Goal: Task Accomplishment & Management: Manage account settings

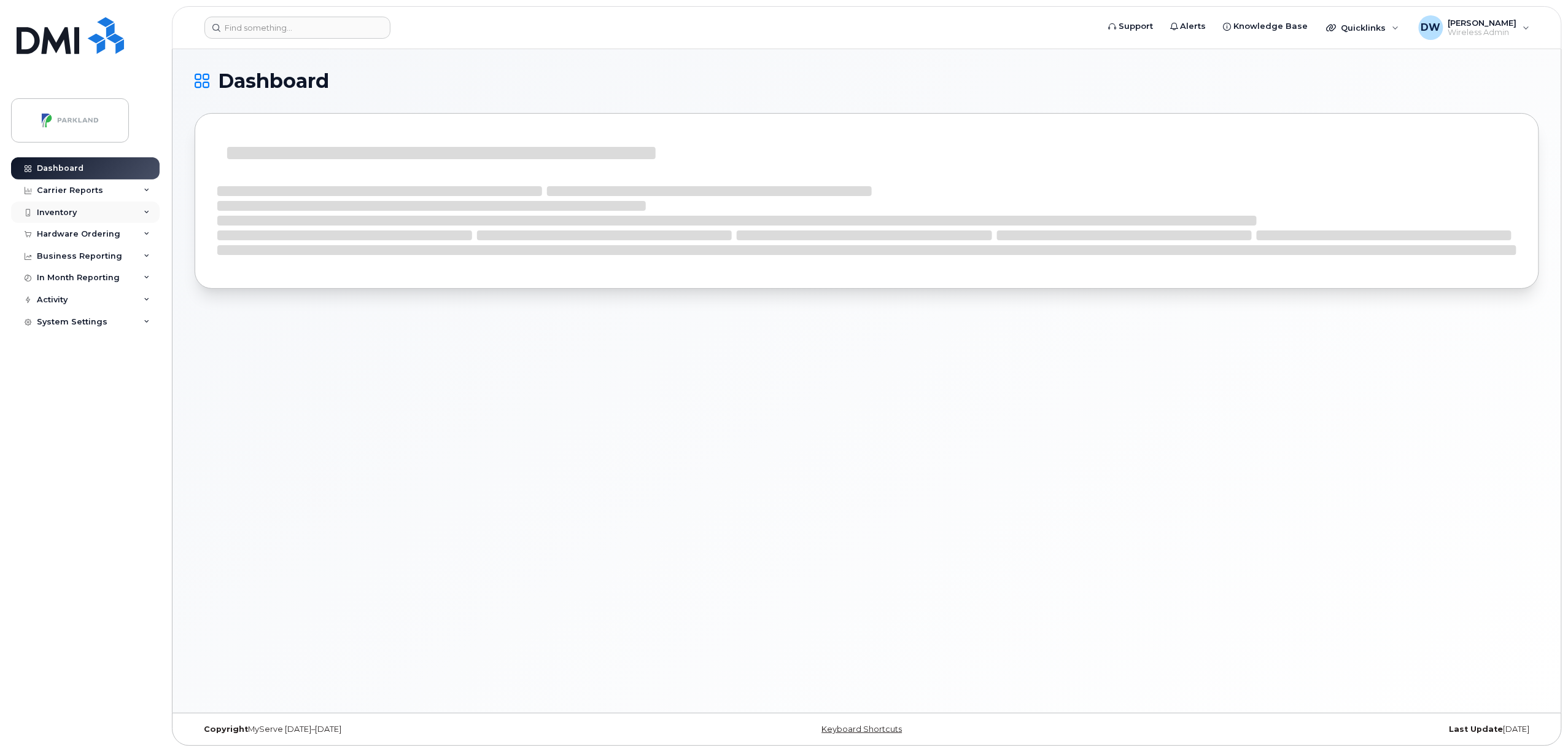
click at [69, 211] on div "Inventory" at bounding box center [56, 212] width 40 height 9
click at [89, 239] on div "Mobility Devices" at bounding box center [77, 234] width 69 height 11
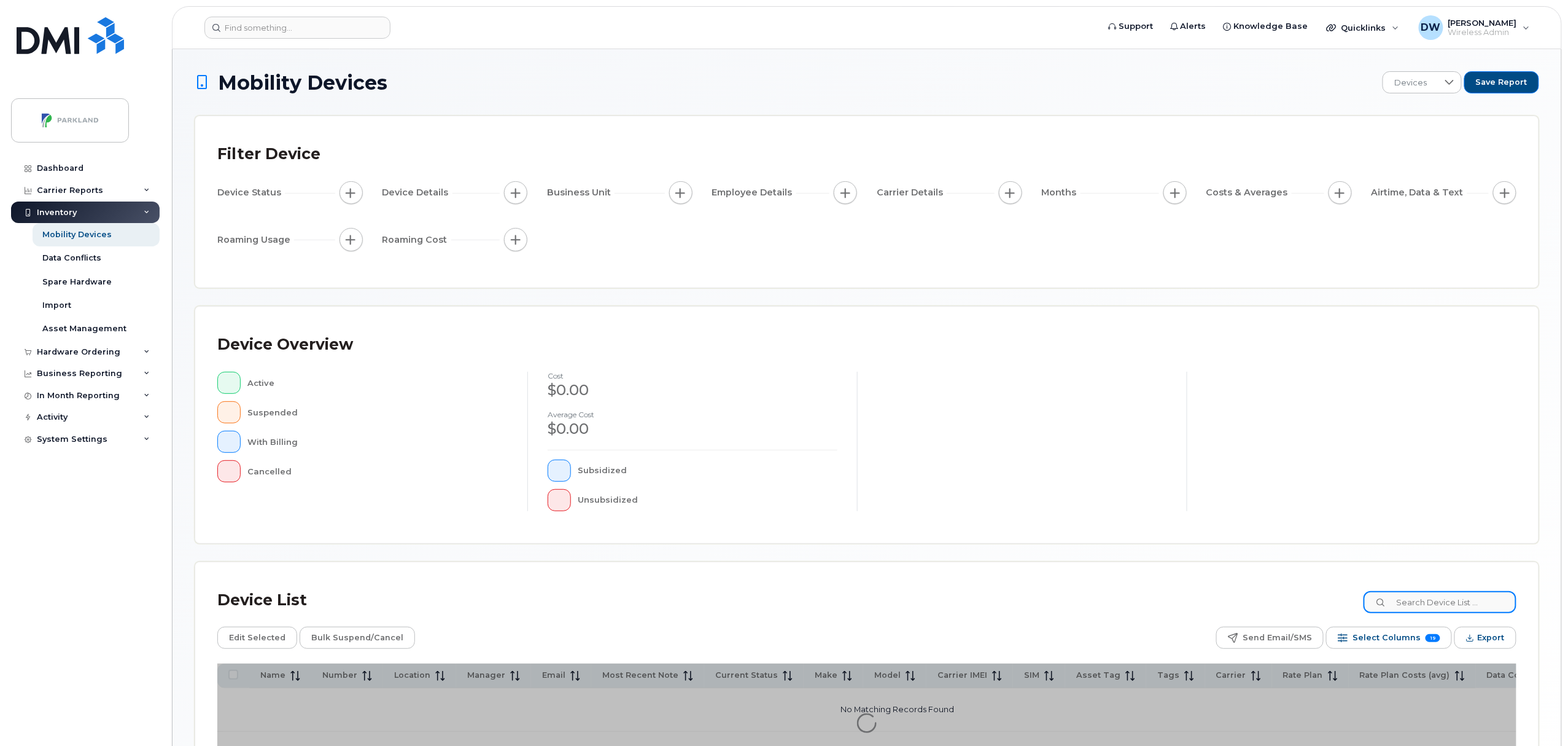
click at [1451, 601] on input at bounding box center [1440, 602] width 153 height 22
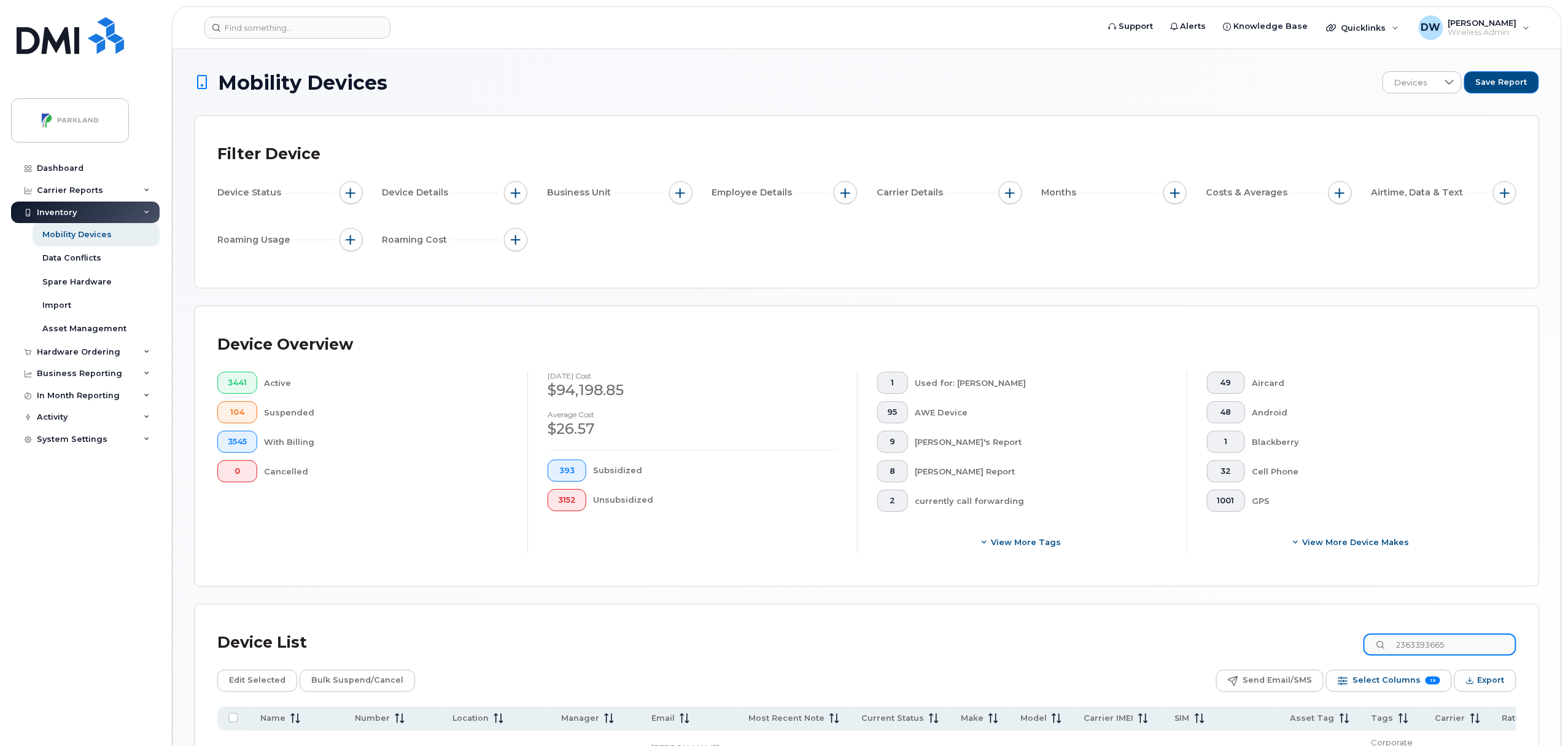
type input "2363393665"
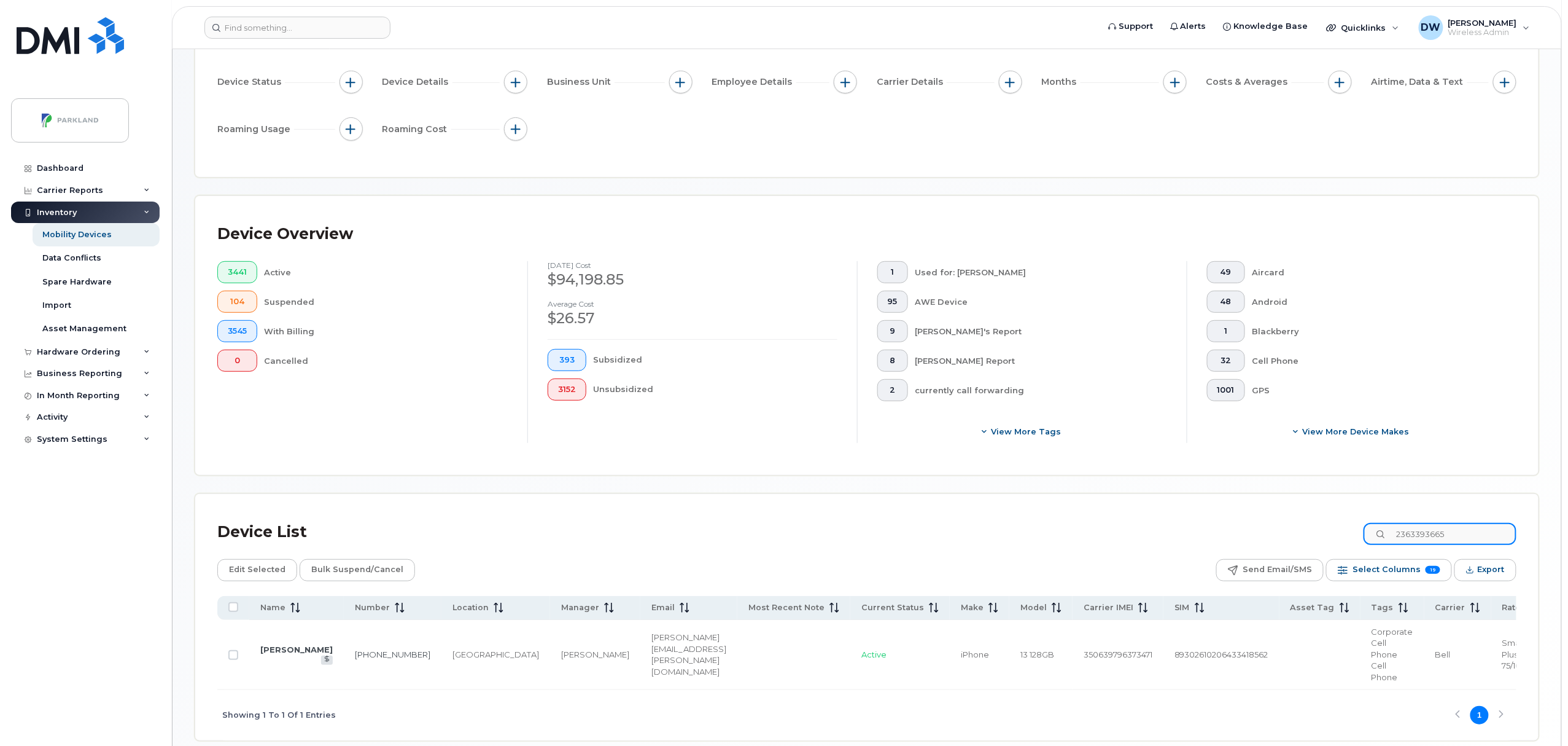
scroll to position [112, 0]
drag, startPoint x: 1405, startPoint y: 599, endPoint x: 4, endPoint y: 618, distance: 1401.1
click at [1491, 599] on th "Rate Plan" at bounding box center [1529, 607] width 77 height 24
click at [355, 650] on link "[PHONE_NUMBER]" at bounding box center [393, 653] width 76 height 9
drag, startPoint x: 995, startPoint y: 653, endPoint x: 1176, endPoint y: 642, distance: 181.3
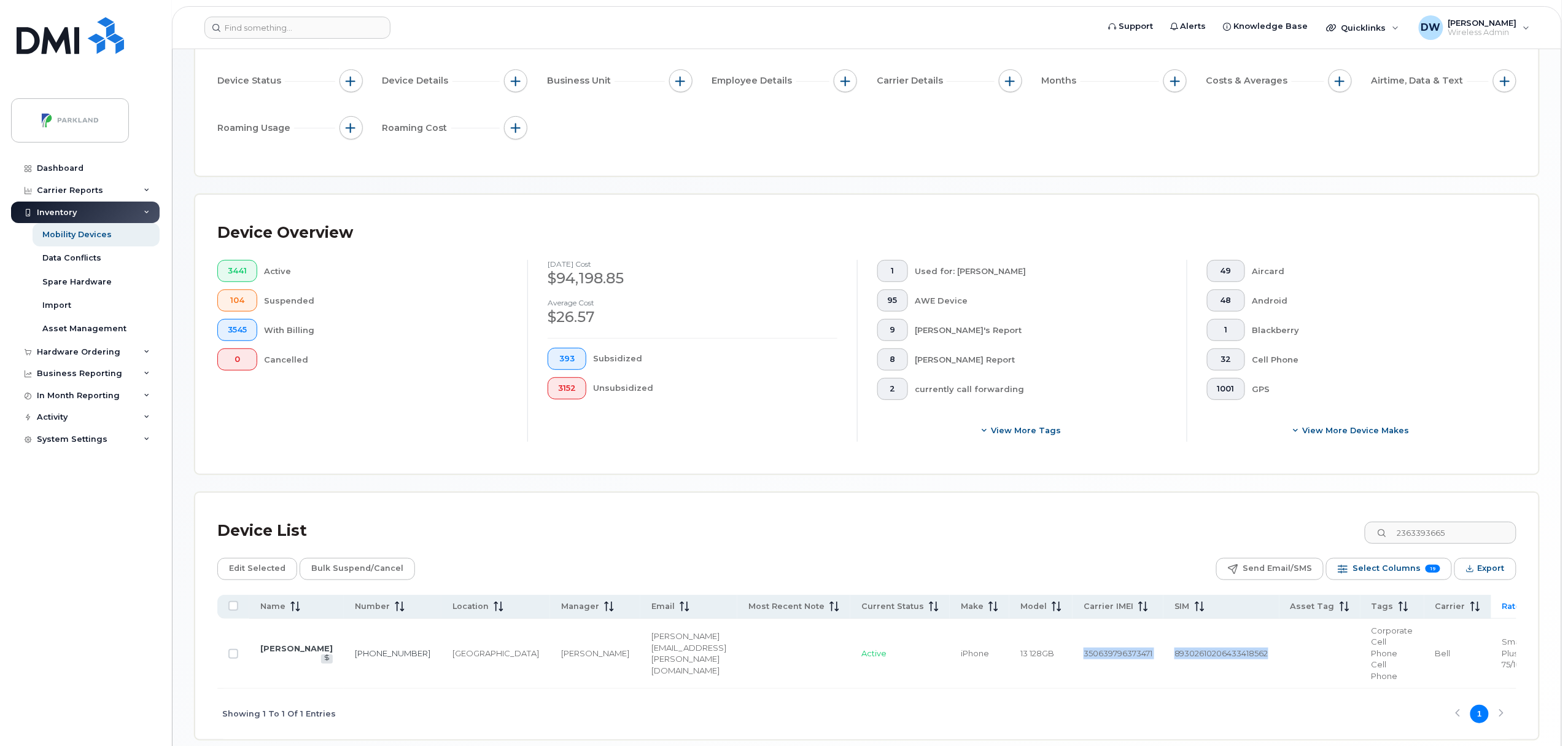
click at [1176, 642] on tr "Daniel Zettler 236-339-3665 Vancouver Carmen Zukewich Daniel.Zettler@parkland.c…" at bounding box center [1212, 653] width 1989 height 70
copy tr "350639796373471 89302610206433418562"
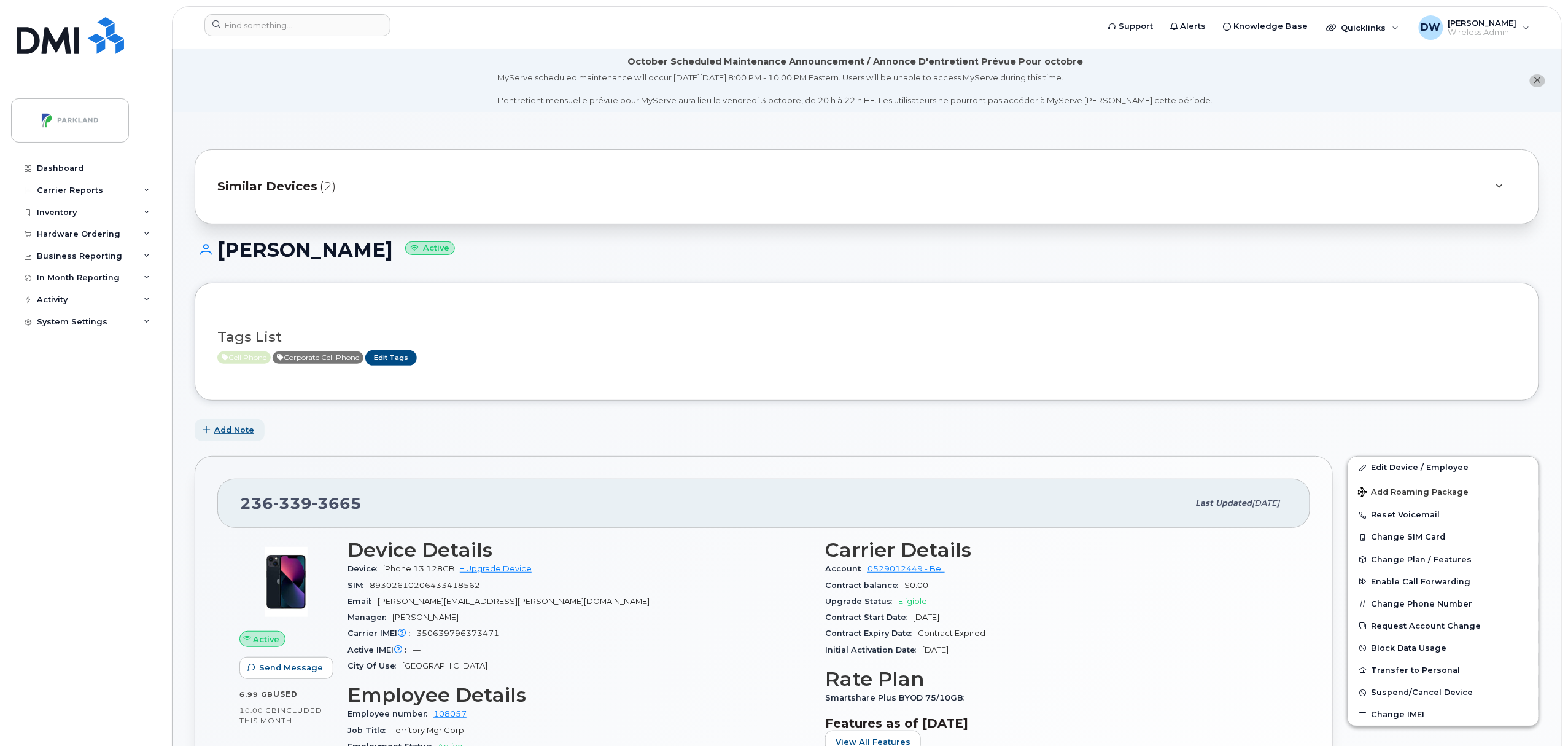
click at [231, 428] on span "Add Note" at bounding box center [234, 430] width 40 height 12
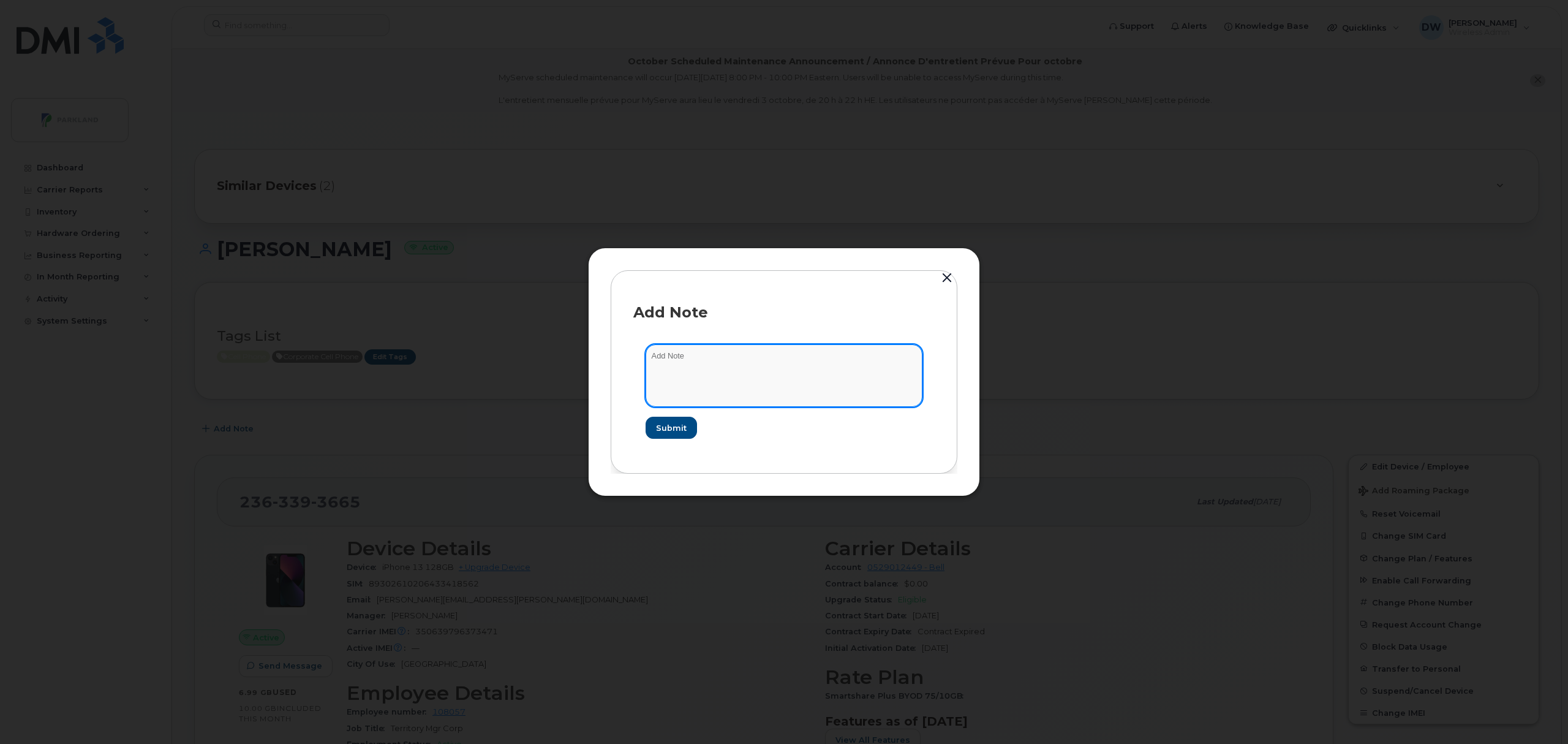
drag, startPoint x: 696, startPoint y: 351, endPoint x: 654, endPoint y: 356, distance: 42.3
click at [654, 355] on textarea at bounding box center [784, 376] width 277 height 63
paste textarea "350639796373471 89302610206433418562"
click at [705, 381] on textarea "Experienced issues with phone being in SOS mode on Sep 30, 2025. Went to BELL s…" at bounding box center [784, 376] width 277 height 63
click at [817, 378] on textarea "Experienced issues with phone being in SOS mode on Sep 30, 2025. Went to BELL s…" at bounding box center [784, 376] width 277 height 63
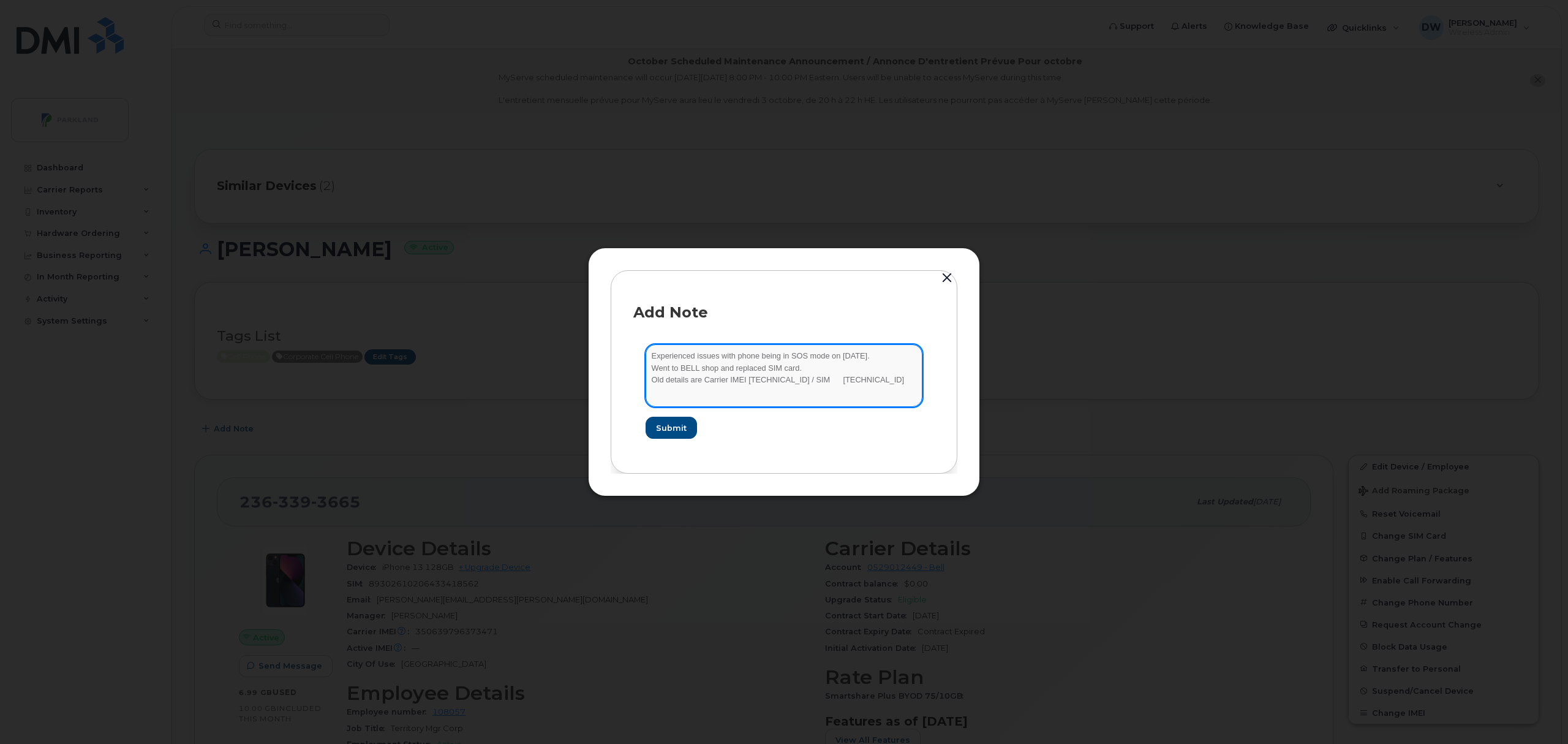
click at [743, 397] on textarea "Experienced issues with phone being in SOS mode on Sep 30, 2025. Went to BELL s…" at bounding box center [784, 376] width 277 height 63
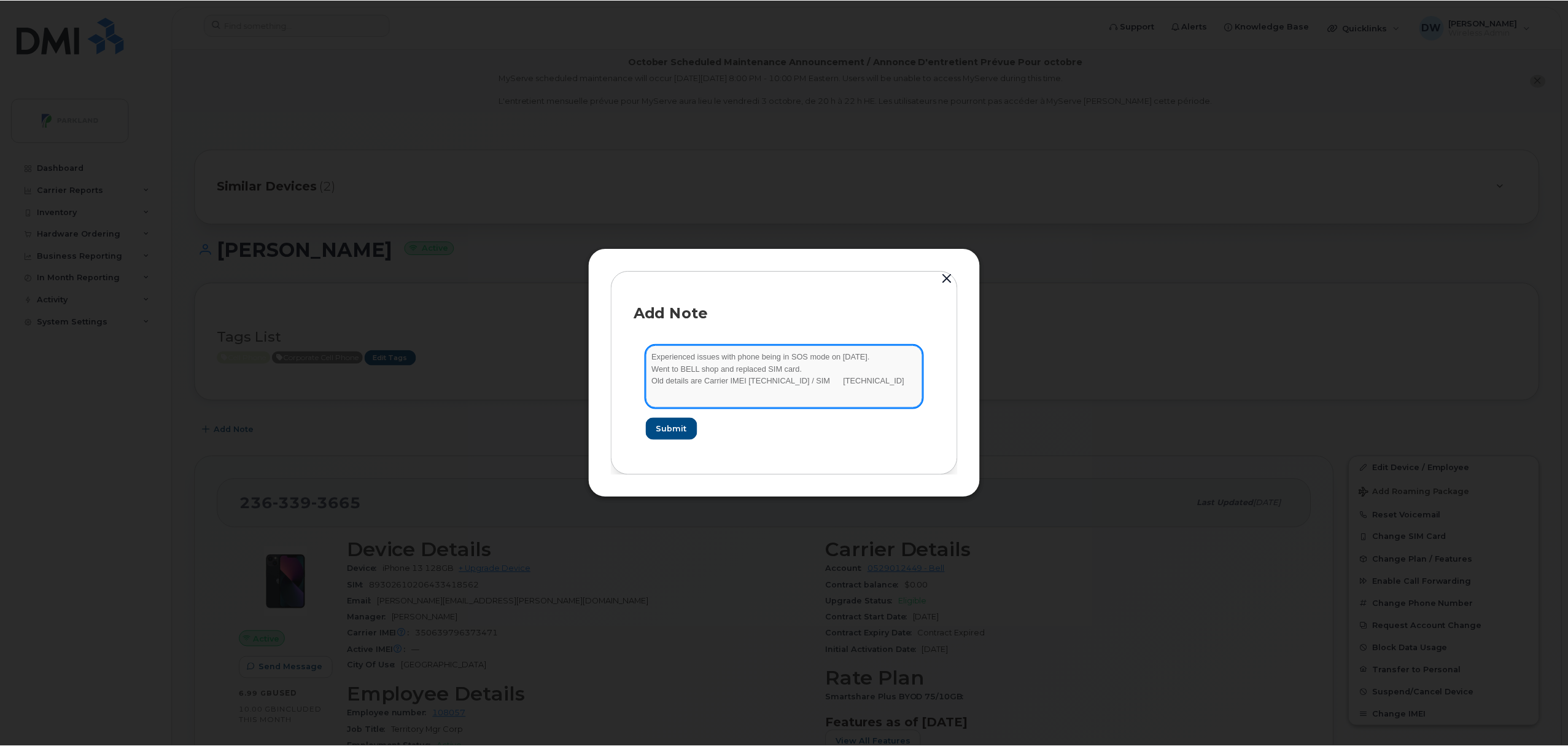
scroll to position [2, 0]
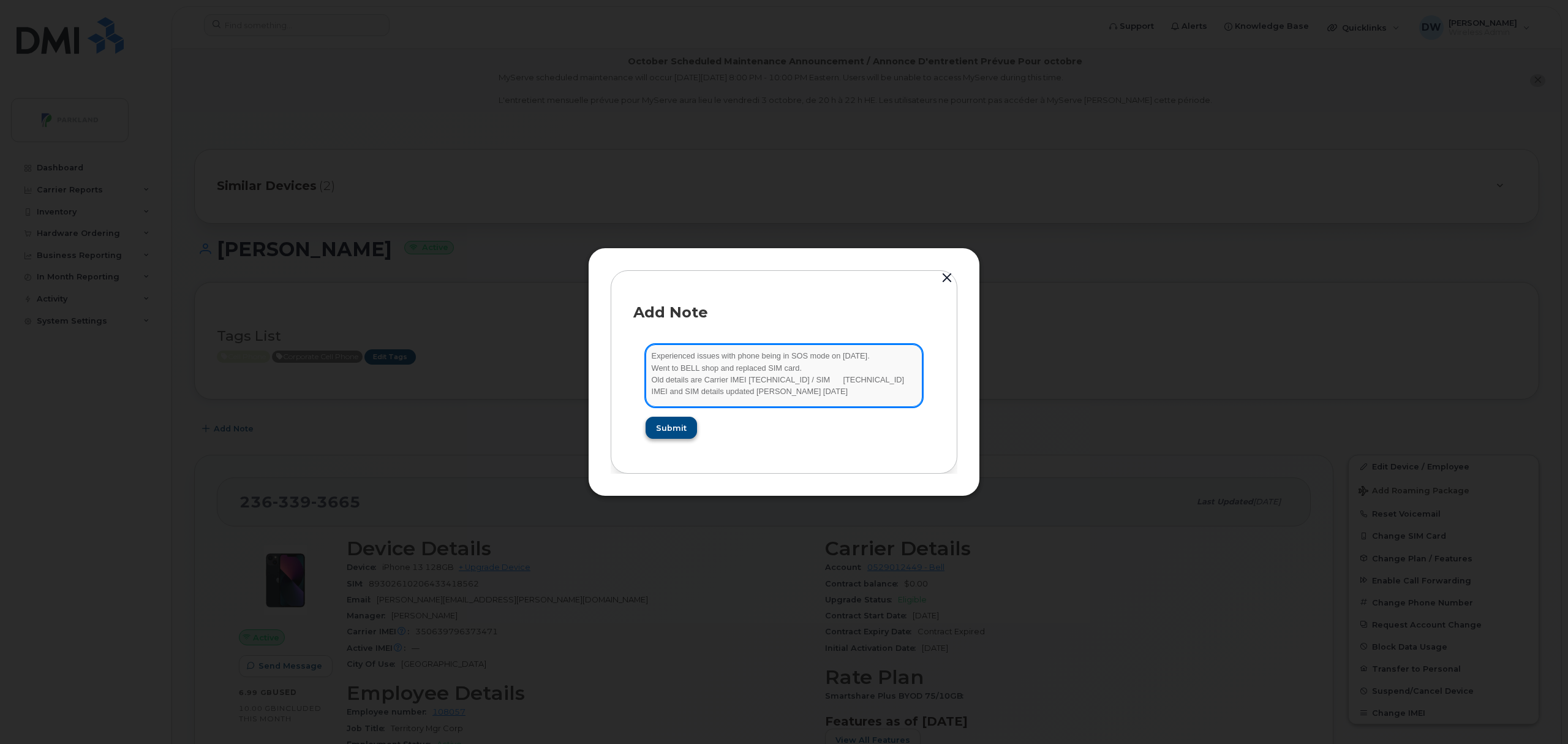
type textarea "Experienced issues with phone being in SOS mode on Sep 30, 2025. Went to BELL s…"
click at [670, 427] on span "Submit" at bounding box center [670, 428] width 31 height 12
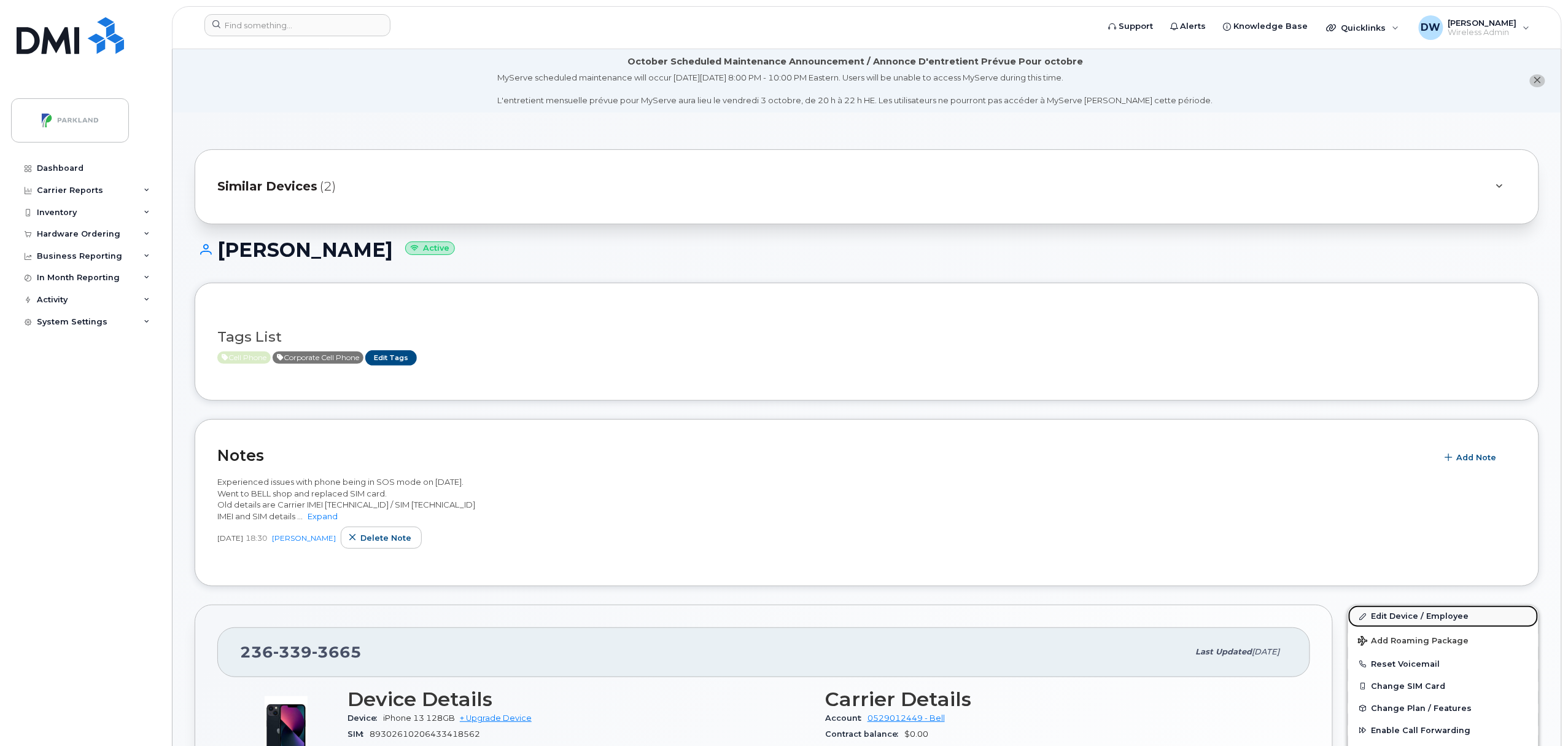
click at [1408, 615] on link "Edit Device / Employee" at bounding box center [1443, 616] width 190 height 22
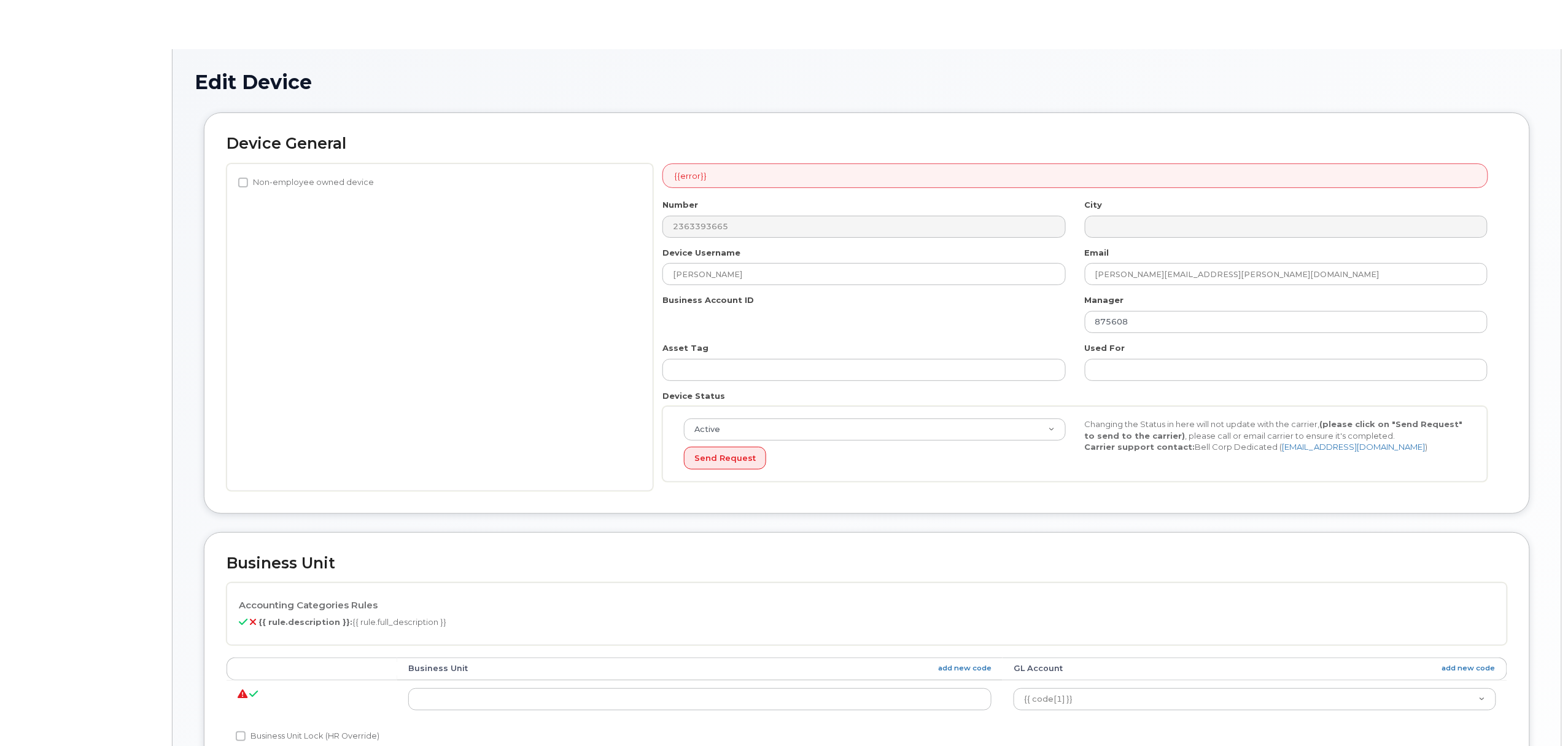
select select "1386637"
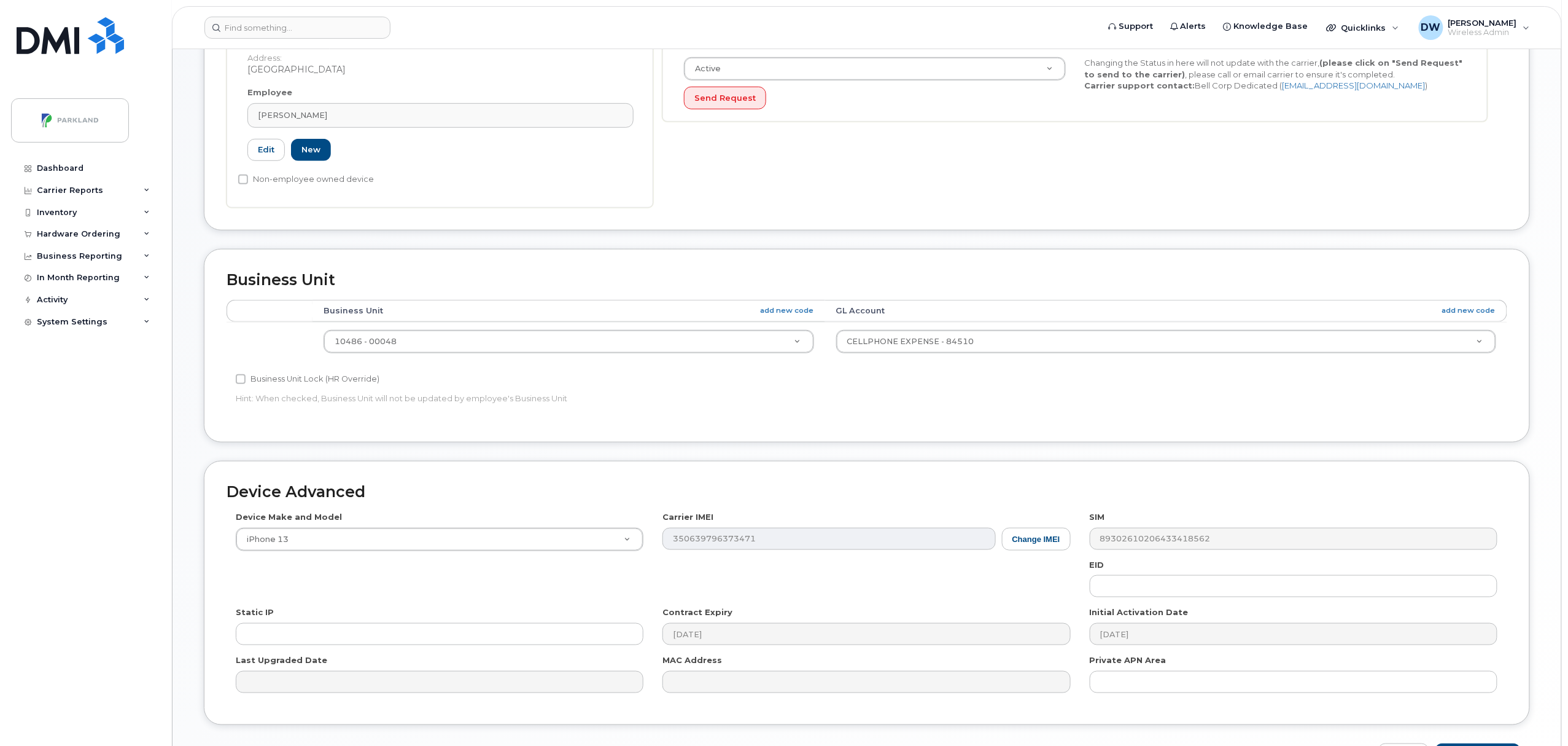
scroll to position [401, 0]
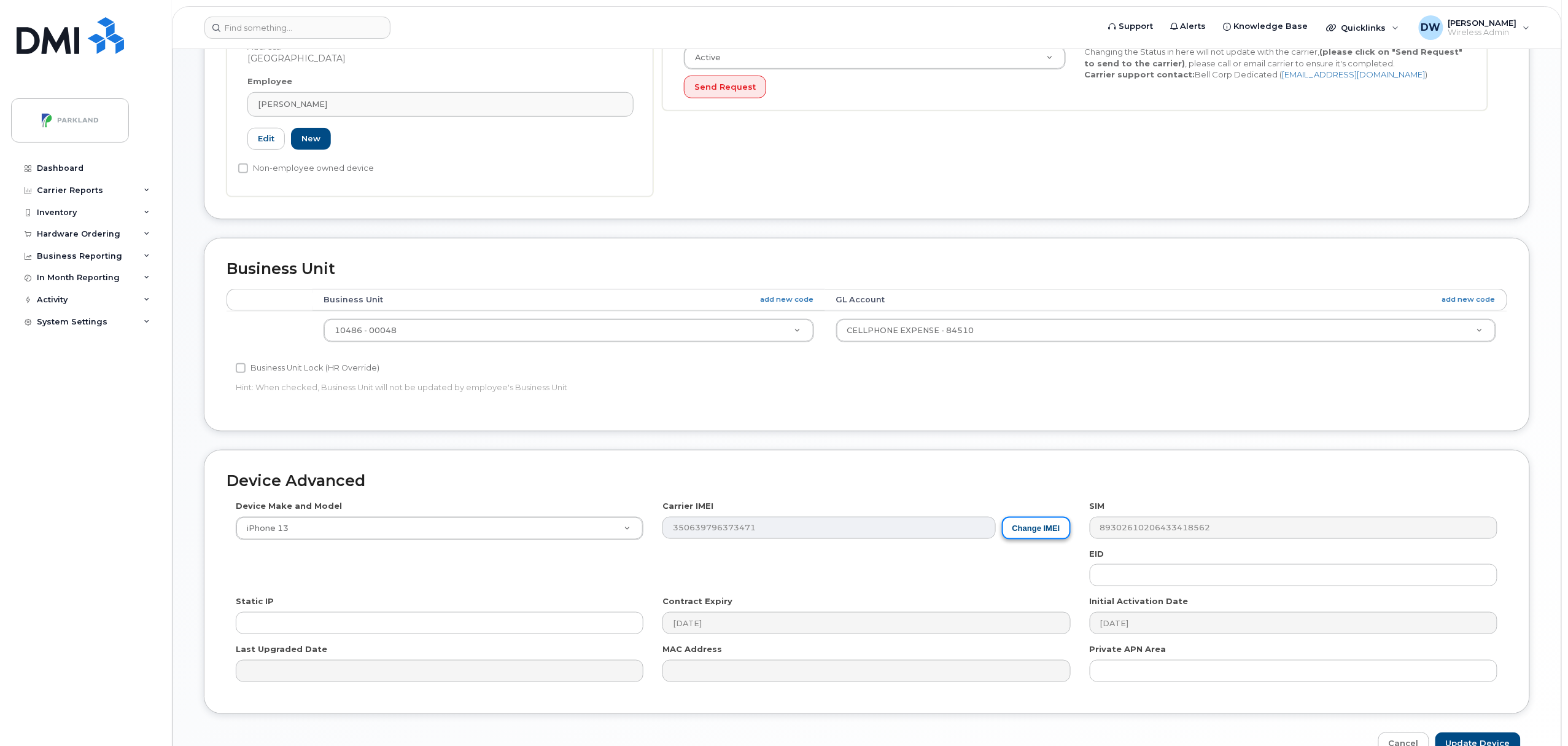
click at [1036, 528] on button "Change IMEI" at bounding box center [1036, 528] width 69 height 23
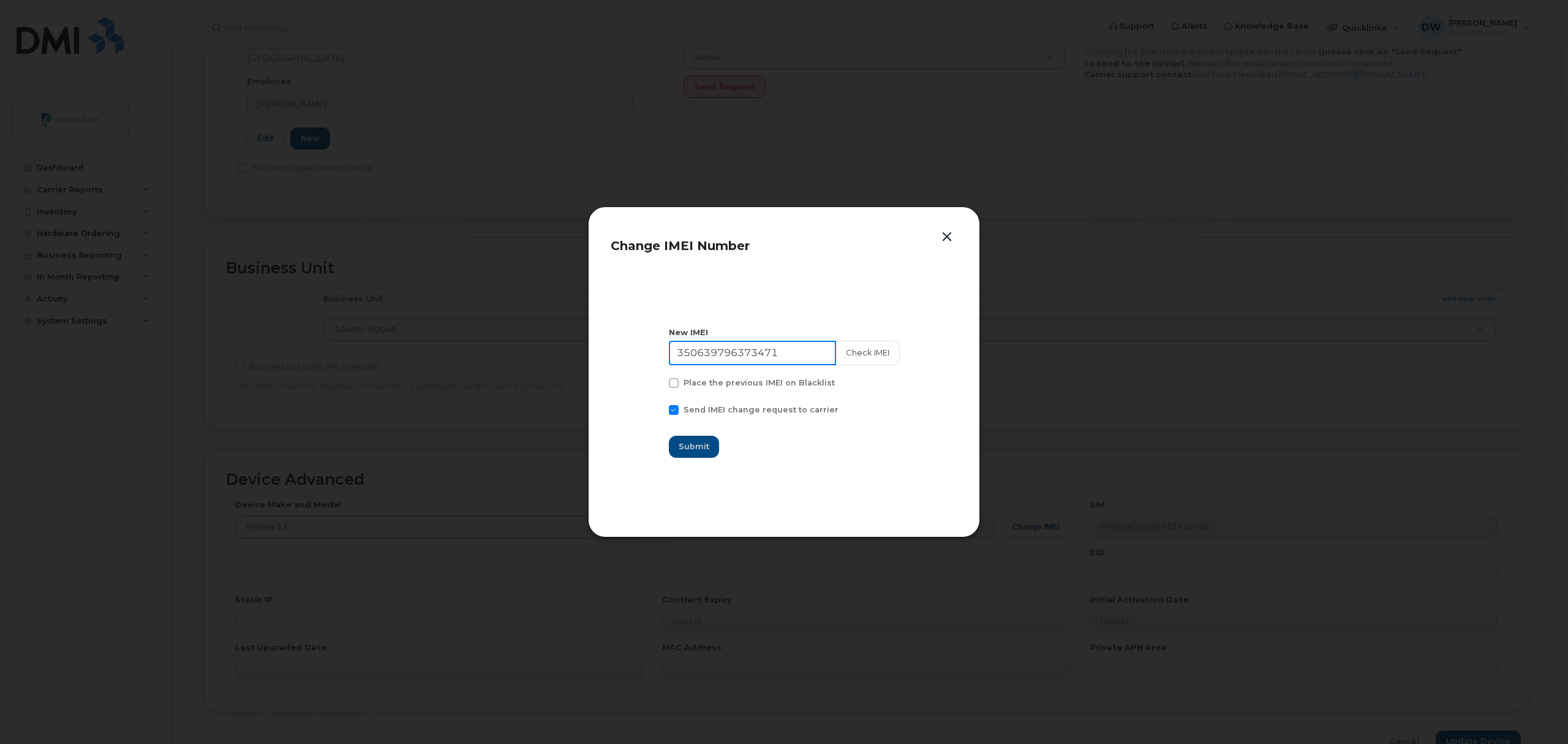
drag, startPoint x: 791, startPoint y: 352, endPoint x: 626, endPoint y: 344, distance: 165.2
click at [626, 344] on section "New IMEI 350639796373471 Check IMEI Place the previous IMEI on Blacklist Send I…" at bounding box center [784, 392] width 347 height 245
click at [679, 407] on span at bounding box center [674, 409] width 9 height 9
click at [661, 407] on input "Send IMEI change request to carrier" at bounding box center [658, 408] width 6 height 6
click at [679, 410] on span at bounding box center [674, 409] width 9 height 9
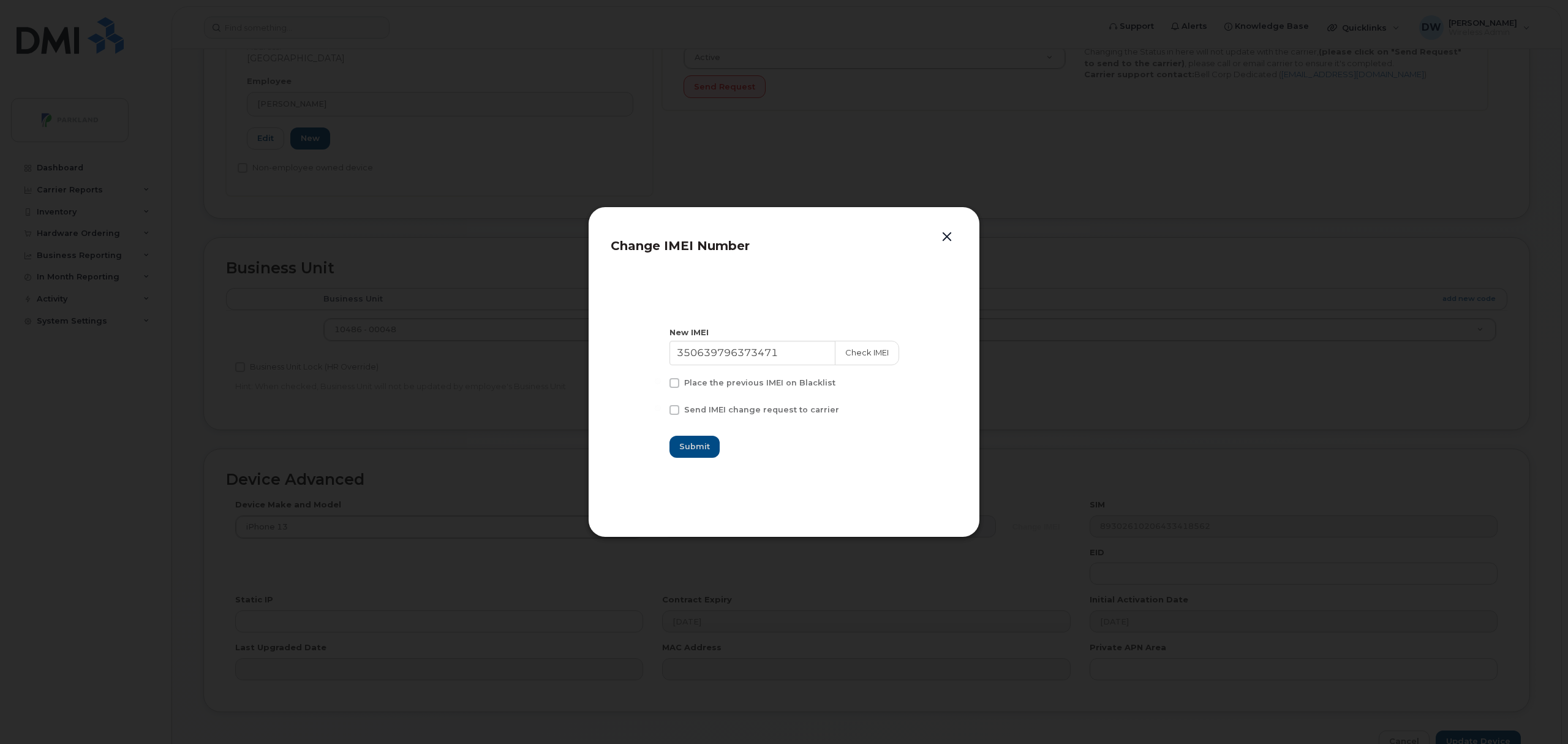
click at [661, 410] on input "Send IMEI change request to carrier" at bounding box center [658, 408] width 6 height 6
checkbox input "true"
click at [679, 382] on span at bounding box center [674, 382] width 9 height 9
click at [661, 382] on input "Place the previous IMEI on Blacklist" at bounding box center [658, 381] width 6 height 6
checkbox input "true"
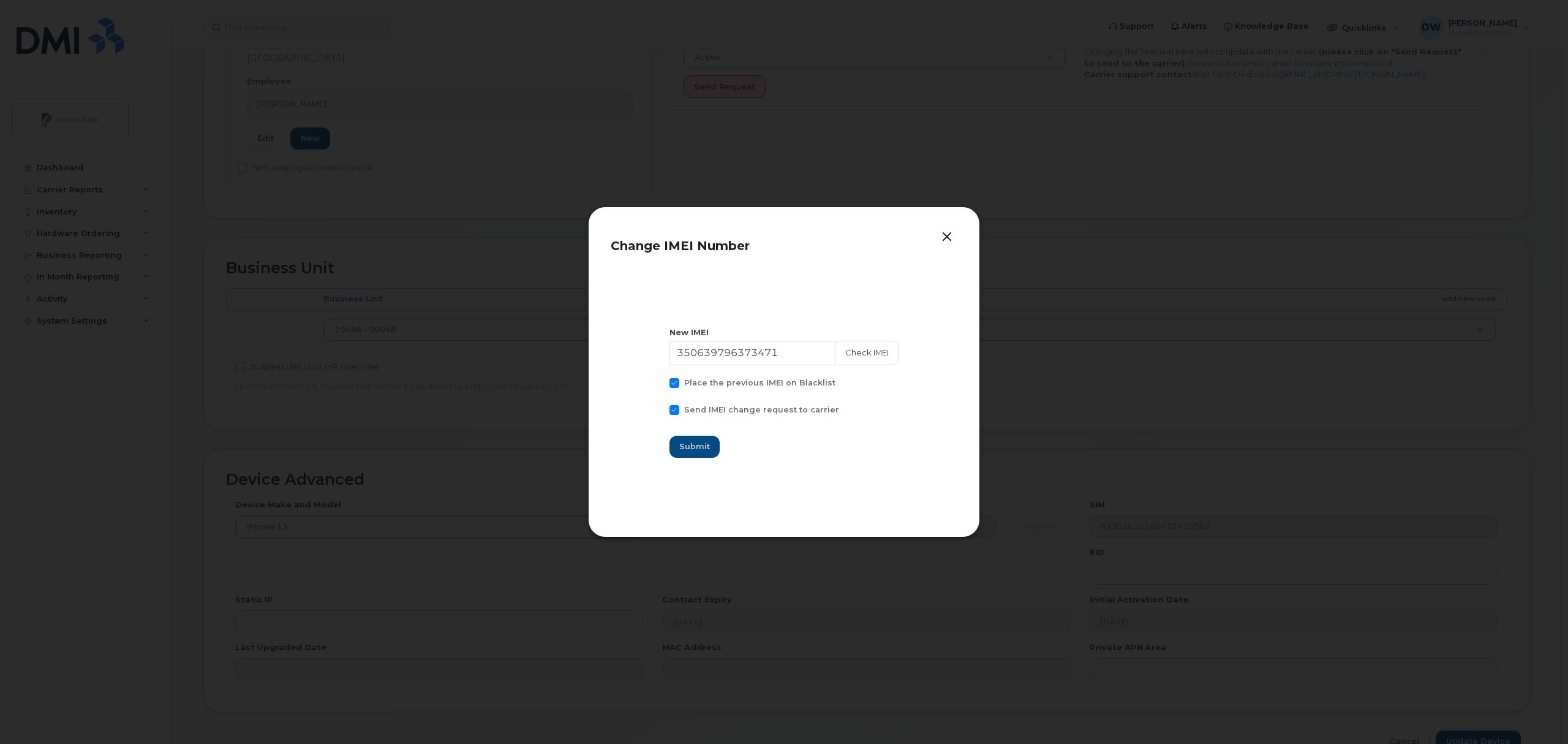
click at [949, 238] on button "button" at bounding box center [946, 237] width 18 height 17
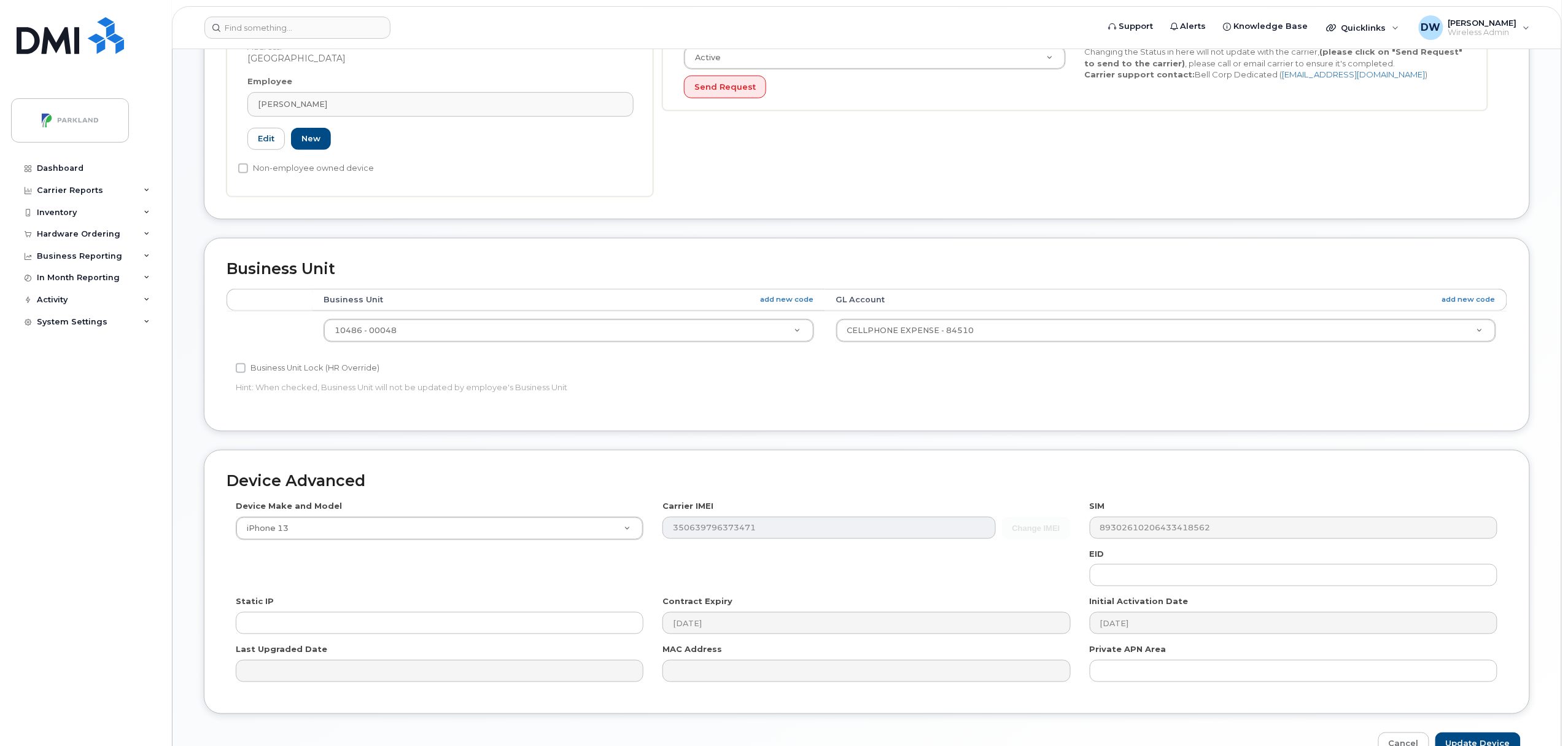
click at [854, 485] on h2 "Device Advanced" at bounding box center [867, 481] width 1281 height 18
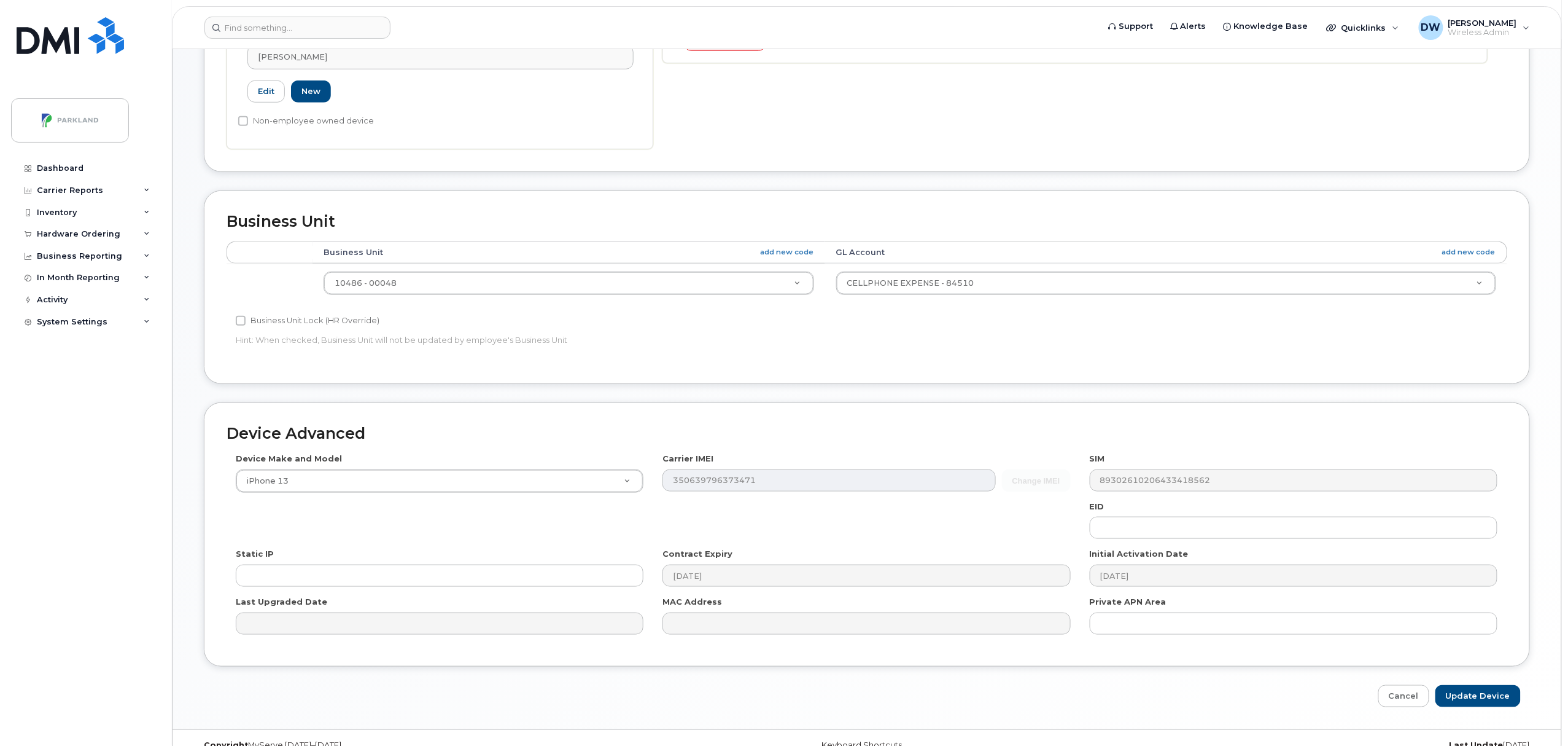
scroll to position [474, 0]
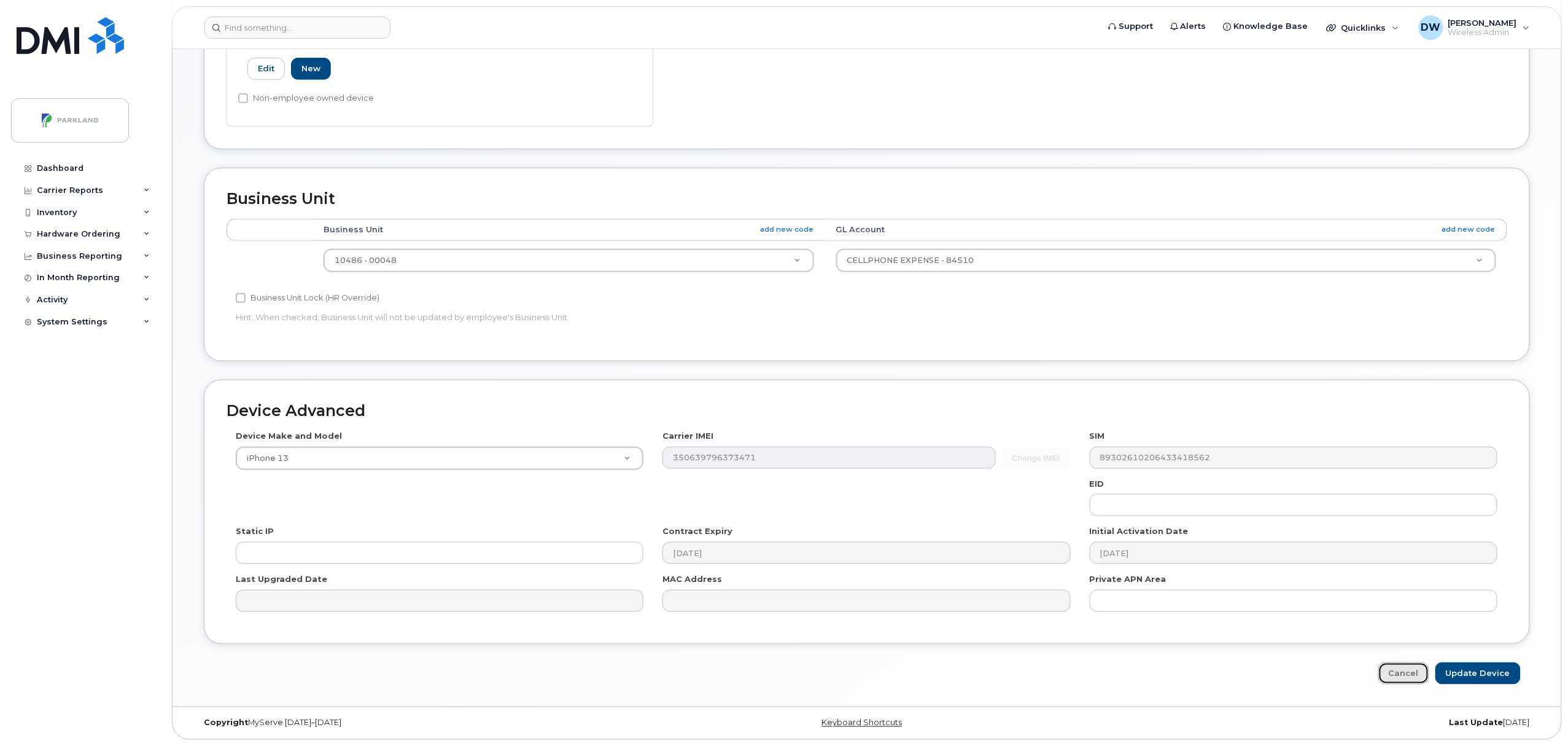
click at [1410, 674] on link "Cancel" at bounding box center [1404, 673] width 51 height 23
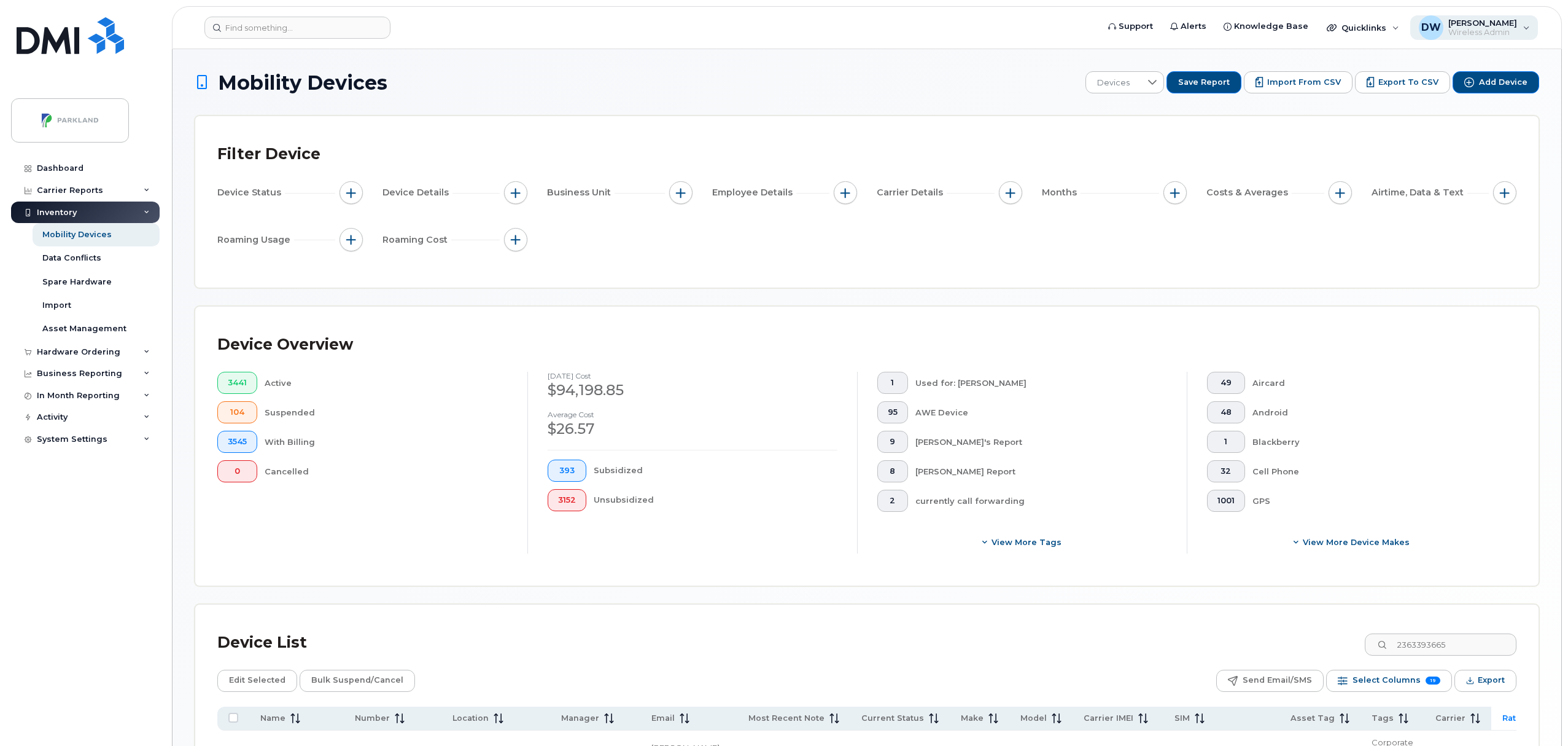
scroll to position [112, 0]
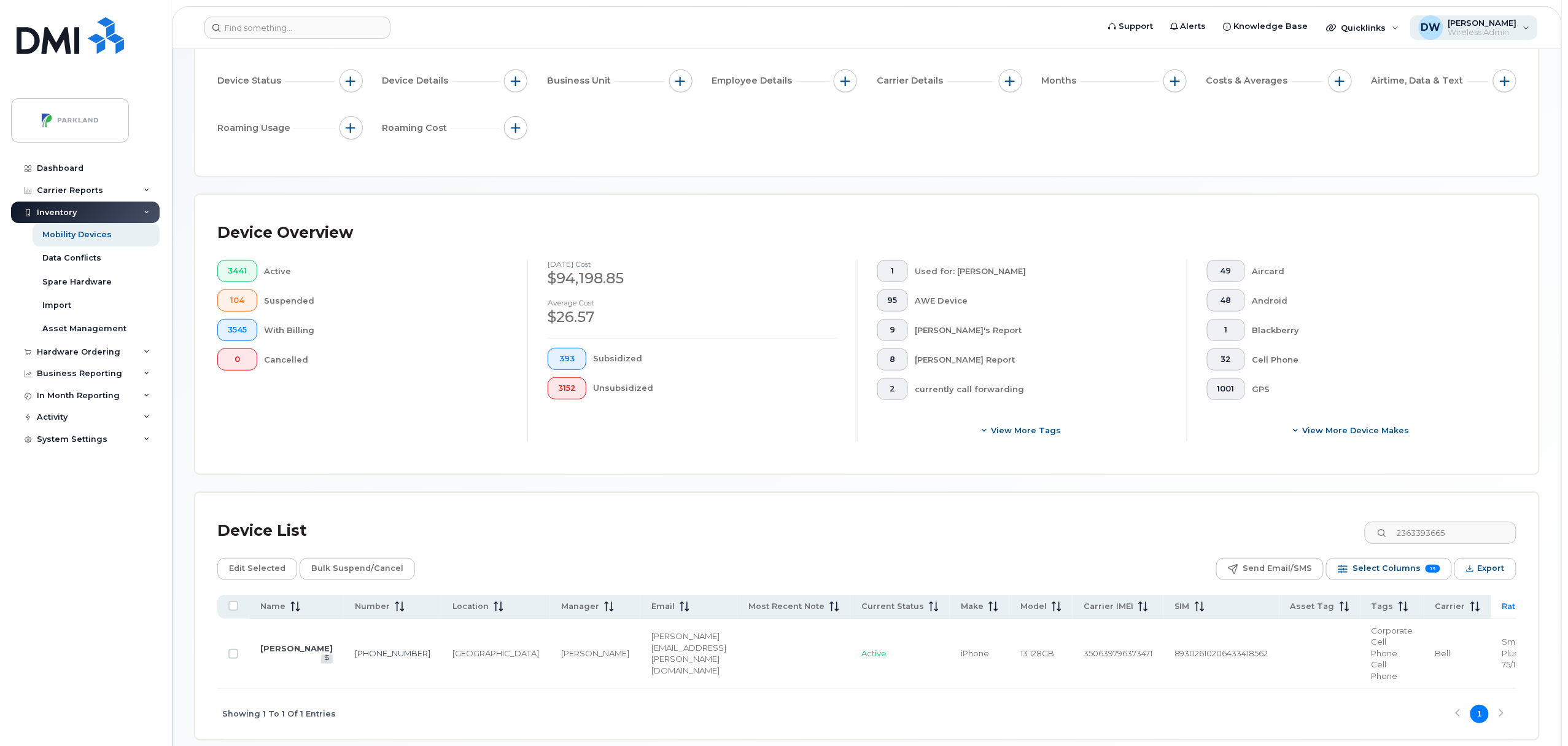
click at [1482, 26] on span "[PERSON_NAME]" at bounding box center [1483, 22] width 69 height 9
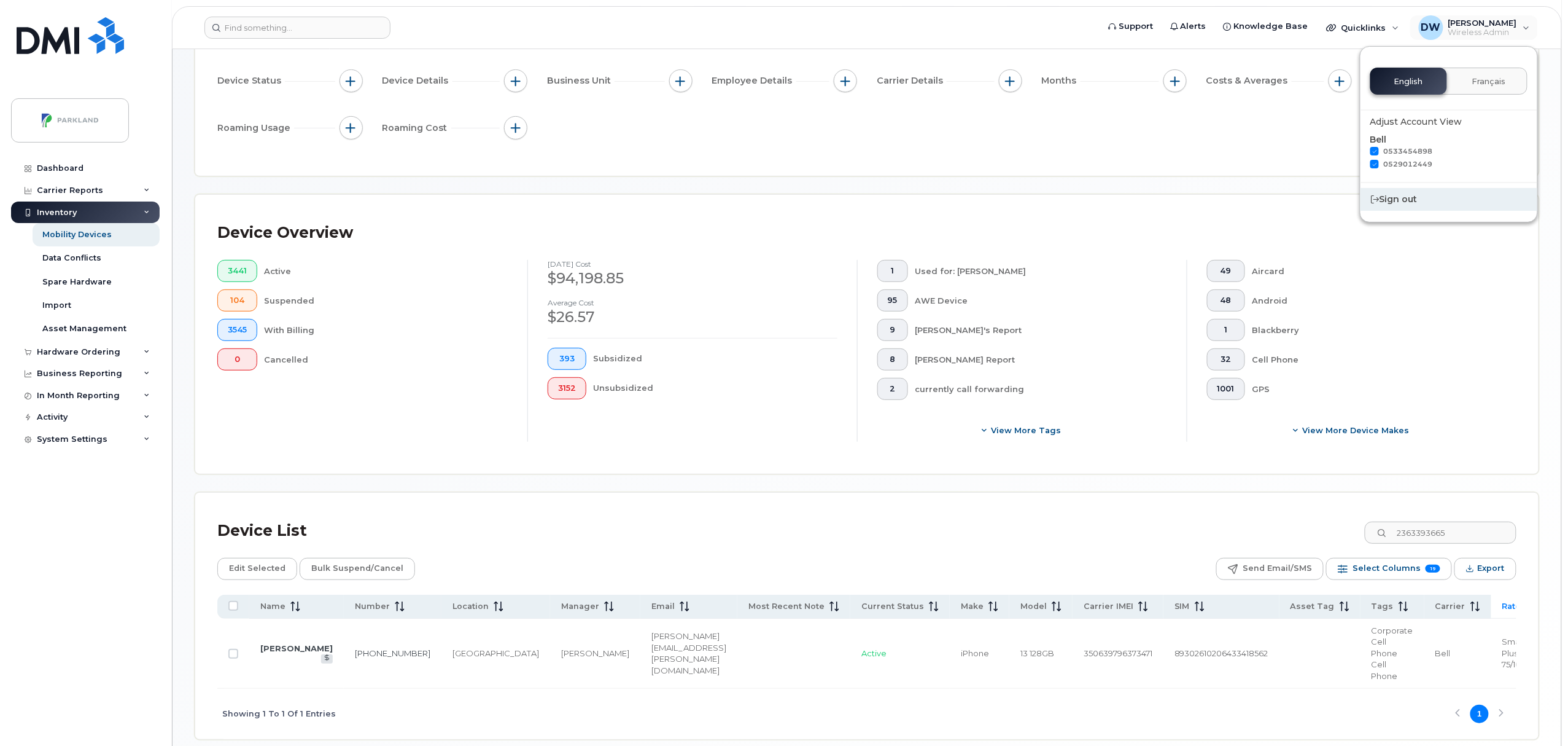
click at [1395, 199] on div "Sign out" at bounding box center [1449, 199] width 177 height 23
